Goal: Use online tool/utility: Utilize a website feature to perform a specific function

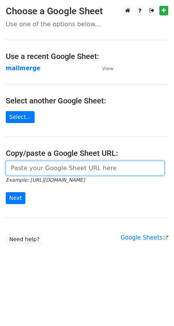
click at [30, 165] on input "url" at bounding box center [85, 168] width 159 height 15
paste input "[URL][DOMAIN_NAME]"
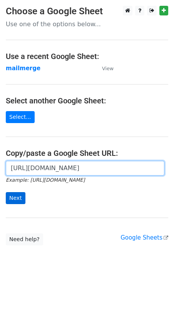
type input "https://docs.google.com/spreadsheets/d/1WAesjKfmY17GnHiqoci-_59yfCCePDc0WRSlVSY…"
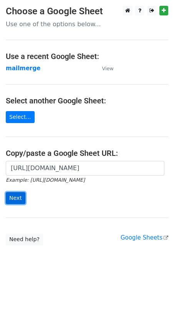
scroll to position [0, 0]
click at [13, 195] on input "Next" at bounding box center [16, 198] width 20 height 12
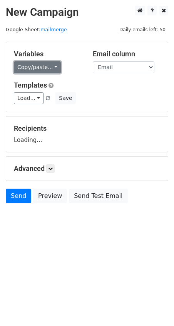
click at [49, 68] on link "Copy/paste..." at bounding box center [37, 67] width 47 height 12
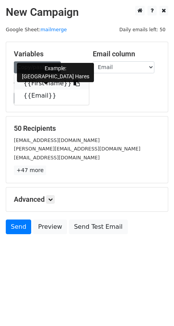
click at [43, 82] on link "{{First name}}" at bounding box center [51, 83] width 75 height 12
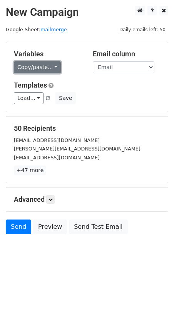
click at [44, 67] on link "Copy/paste..." at bounding box center [37, 67] width 47 height 12
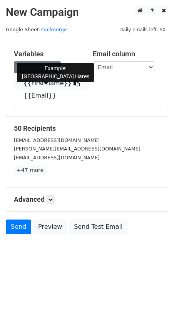
click at [45, 86] on link "{{First name}}" at bounding box center [51, 83] width 75 height 12
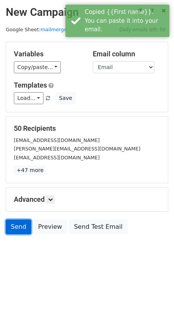
click at [19, 224] on link "Send" at bounding box center [18, 226] width 25 height 15
